Goal: Ask a question

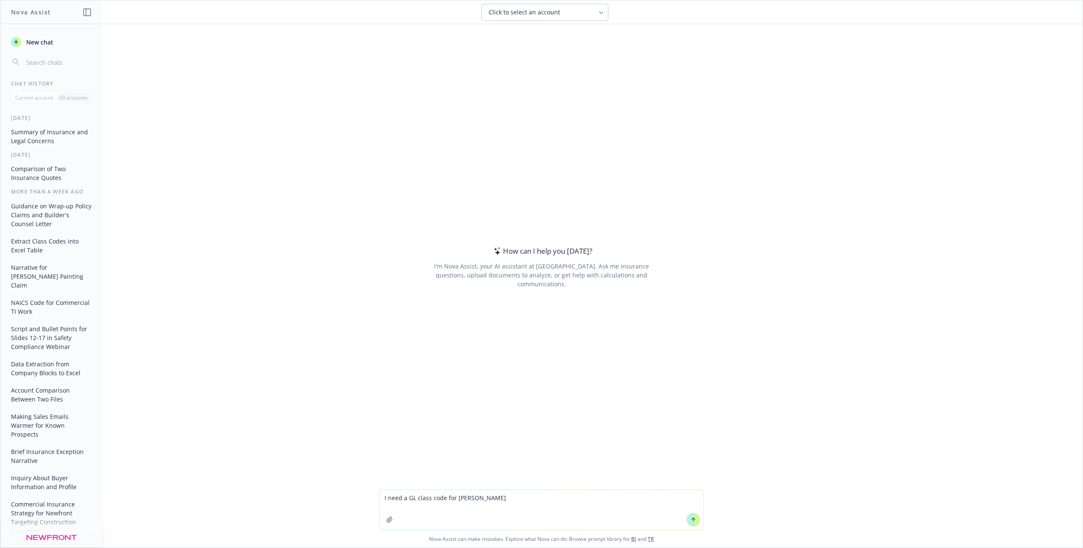
type textarea "I need a GL class code for rebar"
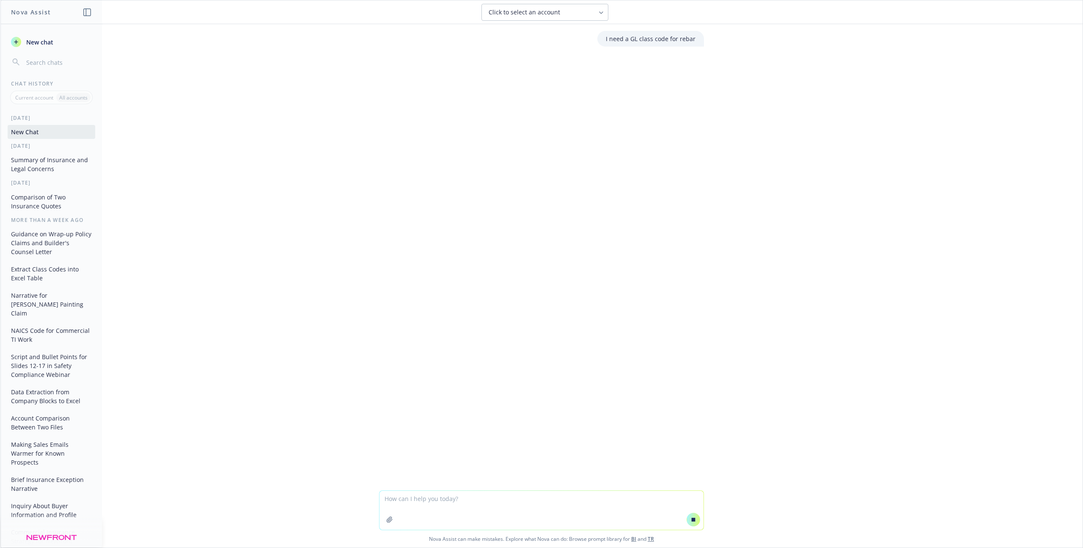
click at [588, 15] on div "Click to select an account" at bounding box center [540, 12] width 102 height 8
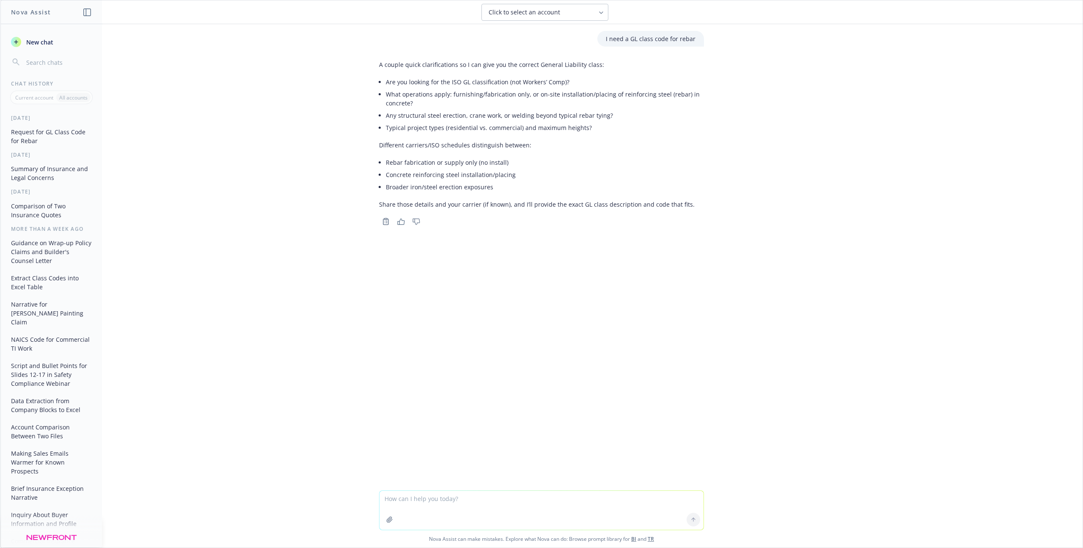
click at [512, 174] on li "Concrete reinforcing steel installation/placing" at bounding box center [545, 174] width 318 height 12
drag, startPoint x: 514, startPoint y: 174, endPoint x: 378, endPoint y: 172, distance: 135.4
click at [379, 172] on div "A couple quick clarifications so I can give you the correct General Liability c…" at bounding box center [541, 134] width 325 height 155
copy li "Concrete reinforcing steel installation/placing"
click at [438, 509] on textarea at bounding box center [542, 509] width 324 height 39
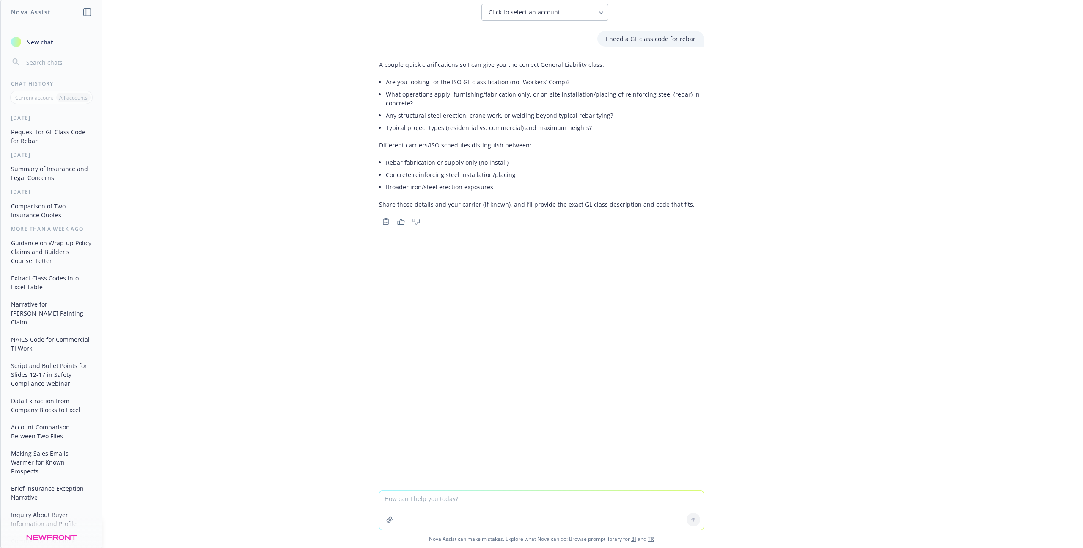
paste textarea "Concrete reinforcing steel installation/placing"
type textarea "Concrete reinforcing steel installation/placing"
